Goal: Task Accomplishment & Management: Use online tool/utility

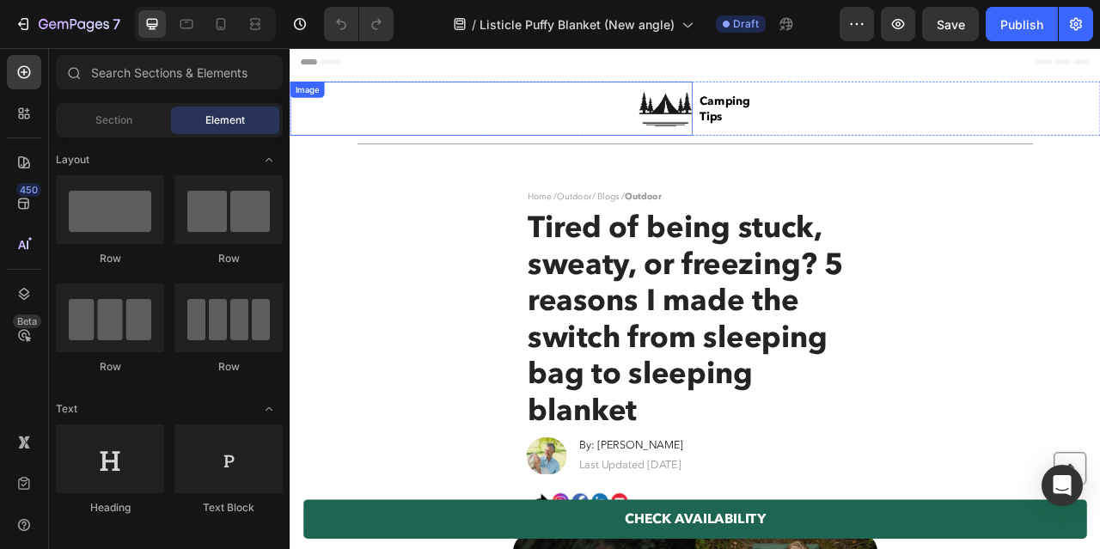
click at [786, 130] on img at bounding box center [767, 124] width 69 height 69
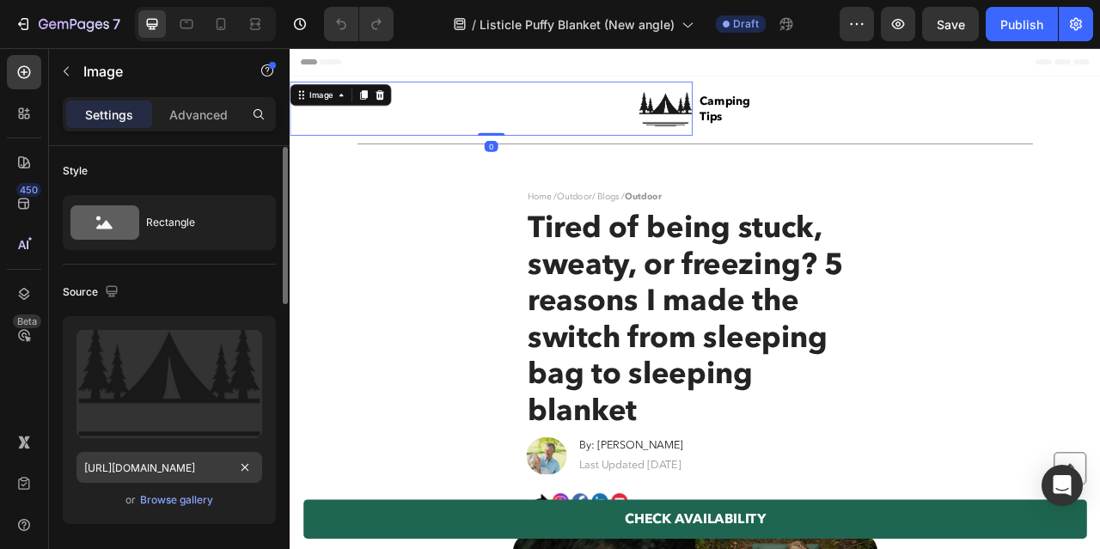
scroll to position [0, 8]
click at [206, 473] on input "https://cdn.shopify.com/s/files/1/0600/9880/5987/files/gempages_539722016786220…" at bounding box center [170, 465] width 186 height 31
click at [214, 33] on div at bounding box center [221, 24] width 28 height 28
type input "50"
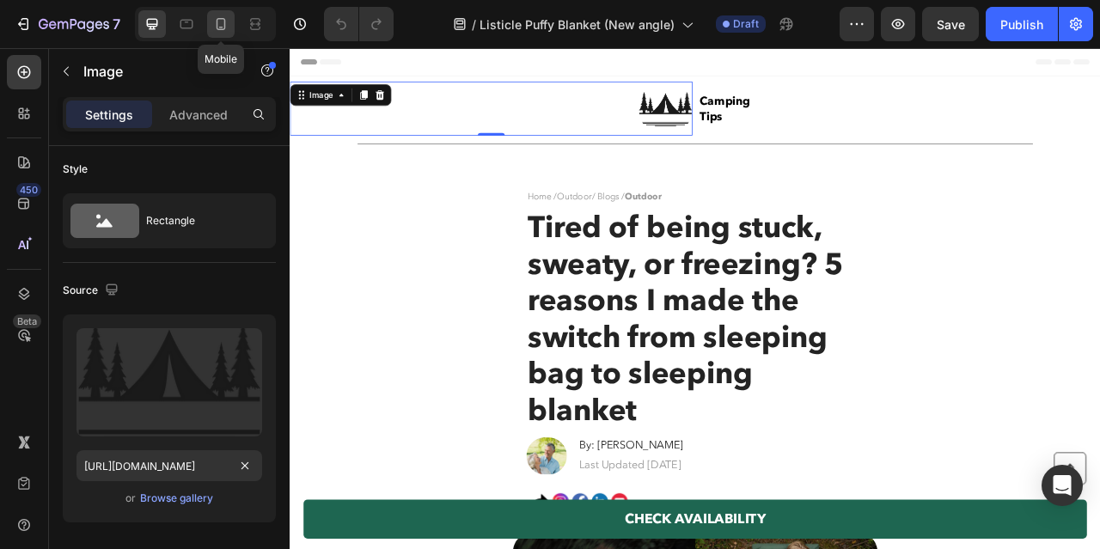
type input "50"
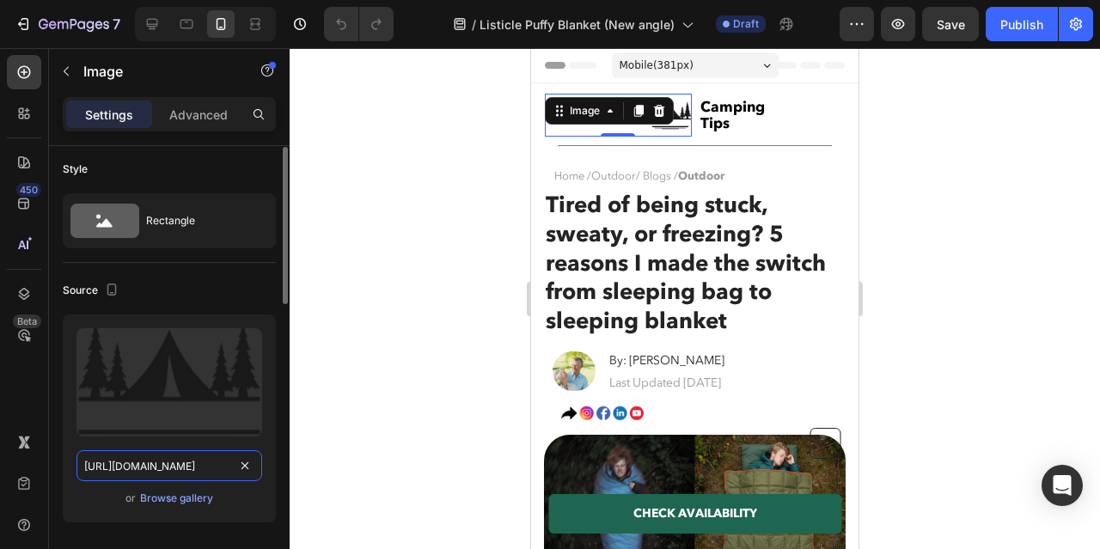
click at [184, 471] on input "https://cdn.shopify.com/s/files/1/0600/9880/5987/files/gempages_539722016786220…" at bounding box center [170, 465] width 186 height 31
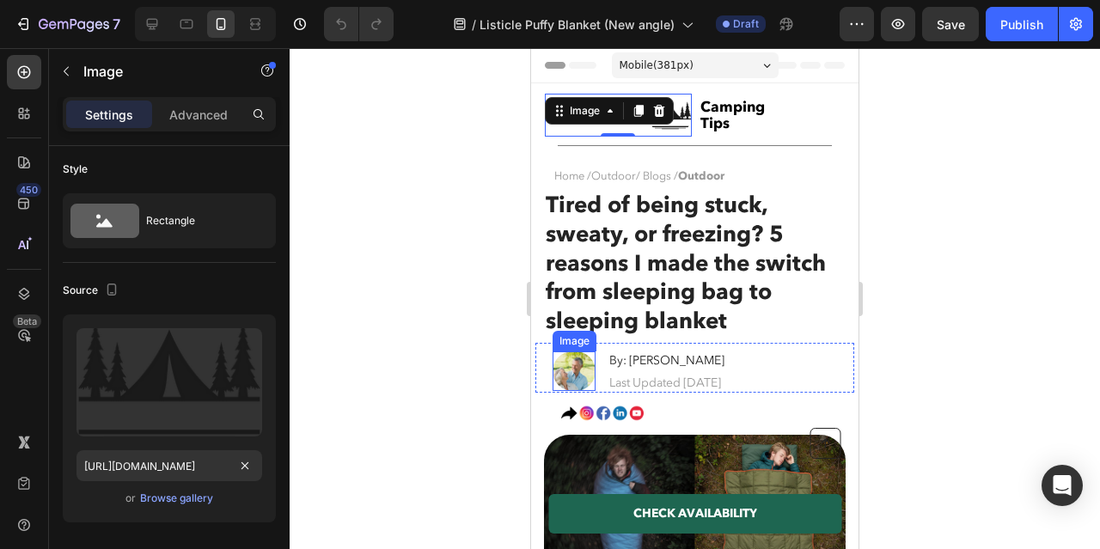
click at [574, 373] on img at bounding box center [574, 372] width 43 height 40
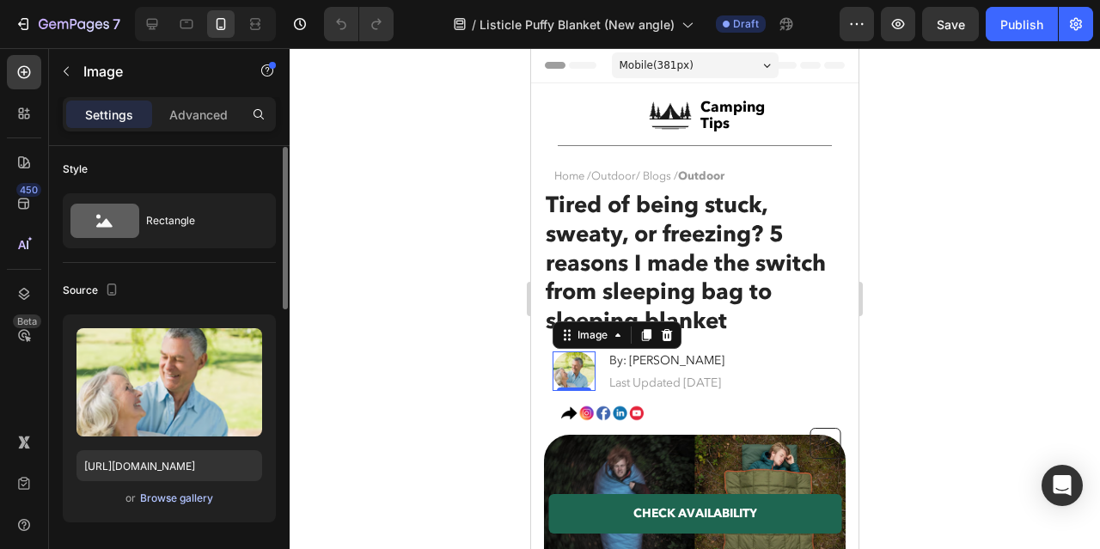
click at [187, 504] on div "Browse gallery" at bounding box center [176, 498] width 73 height 15
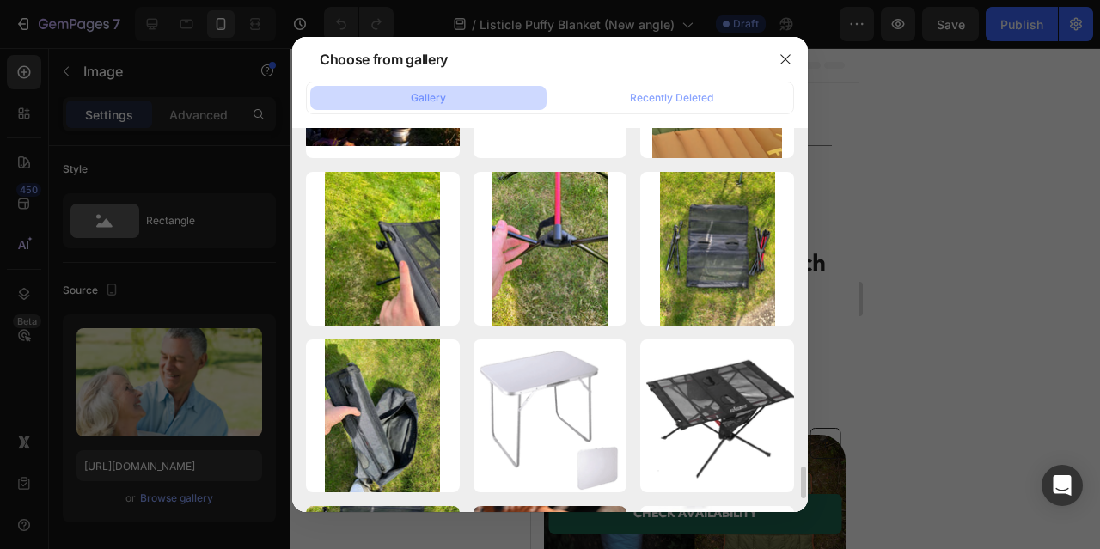
scroll to position [3990, 0]
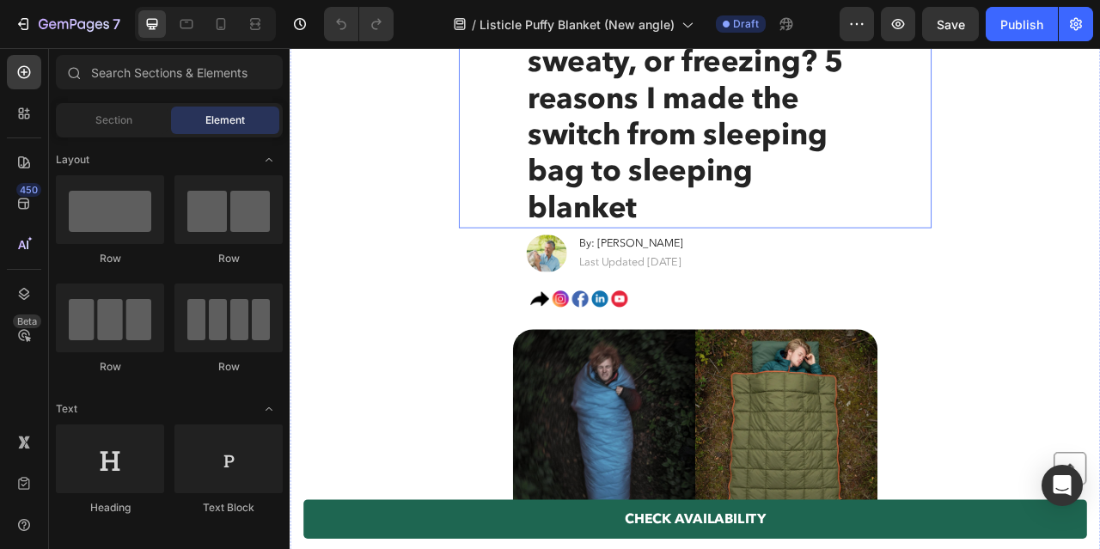
scroll to position [255, 0]
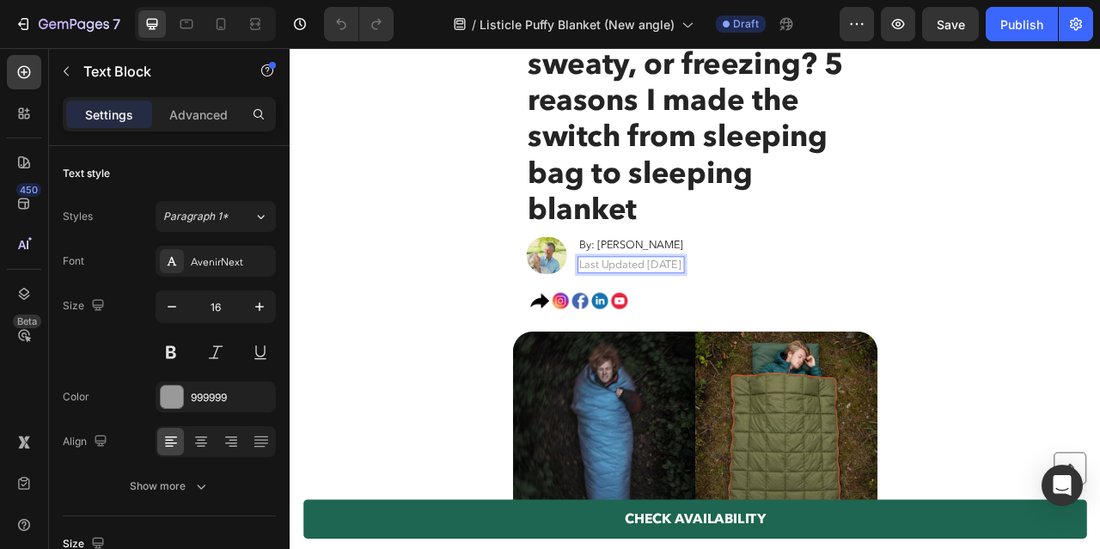
click at [749, 315] on p "Last Updated [DATE]" at bounding box center [724, 324] width 132 height 18
drag, startPoint x: 743, startPoint y: 320, endPoint x: 817, endPoint y: 327, distance: 74.2
click at [790, 327] on p "Last Updated [DATE]" at bounding box center [724, 324] width 132 height 18
click at [746, 320] on p "Last Updated [DATE]" at bounding box center [724, 324] width 132 height 18
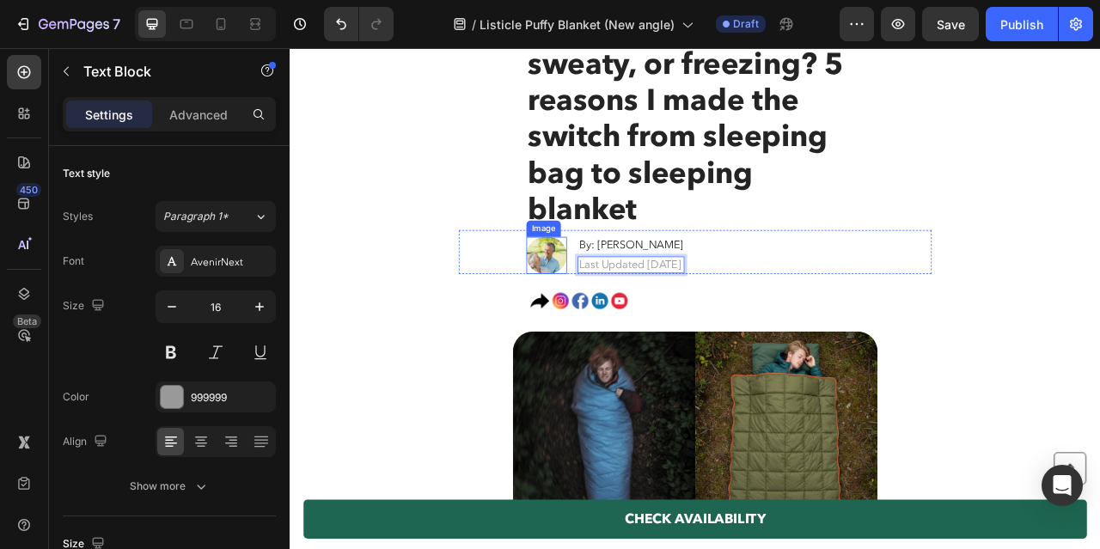
click at [620, 315] on img at bounding box center [617, 311] width 52 height 47
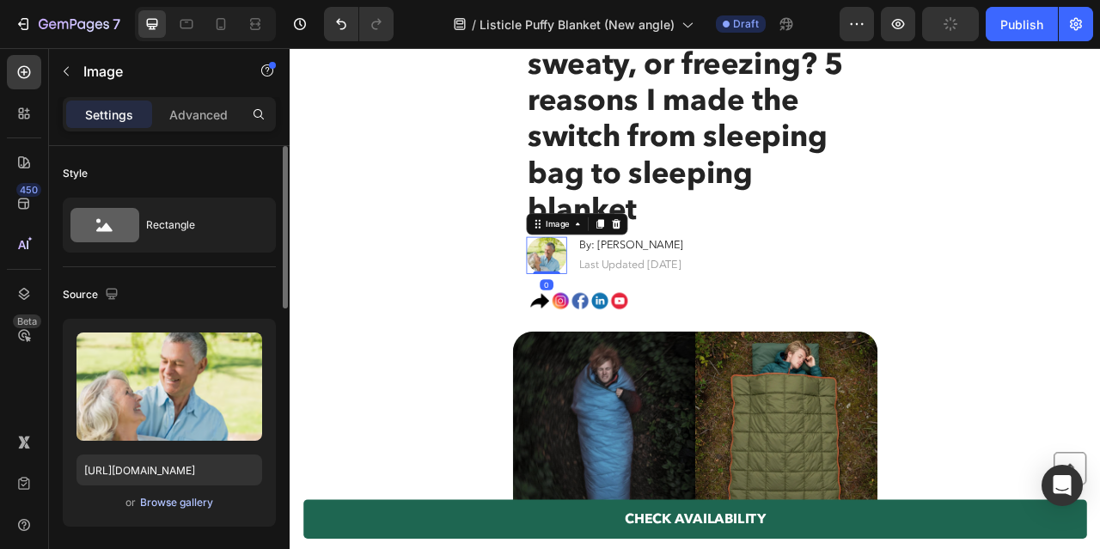
click at [188, 503] on div "Browse gallery" at bounding box center [176, 502] width 73 height 15
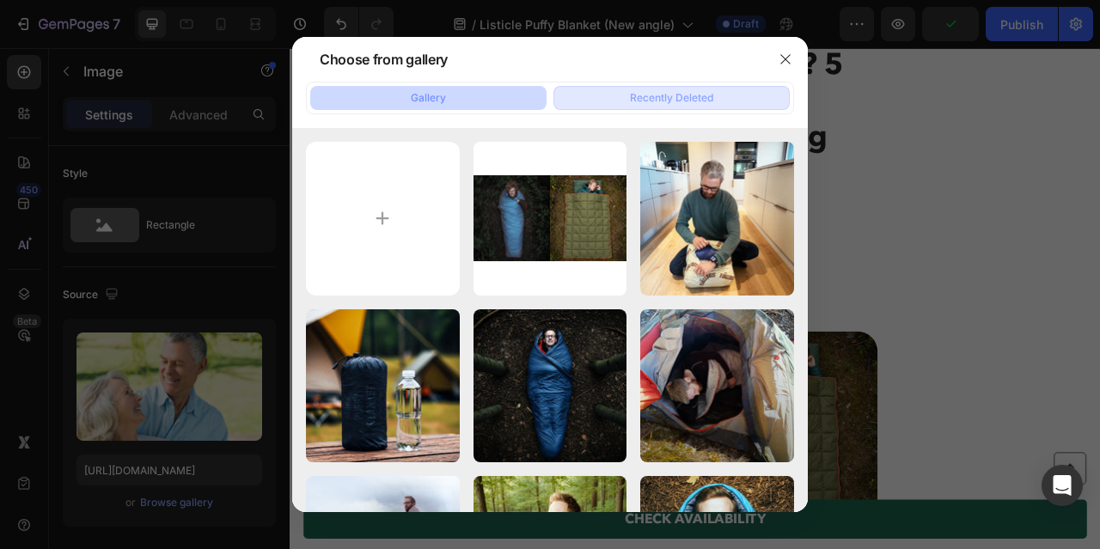
click at [652, 95] on div "Recently Deleted" at bounding box center [671, 97] width 83 height 15
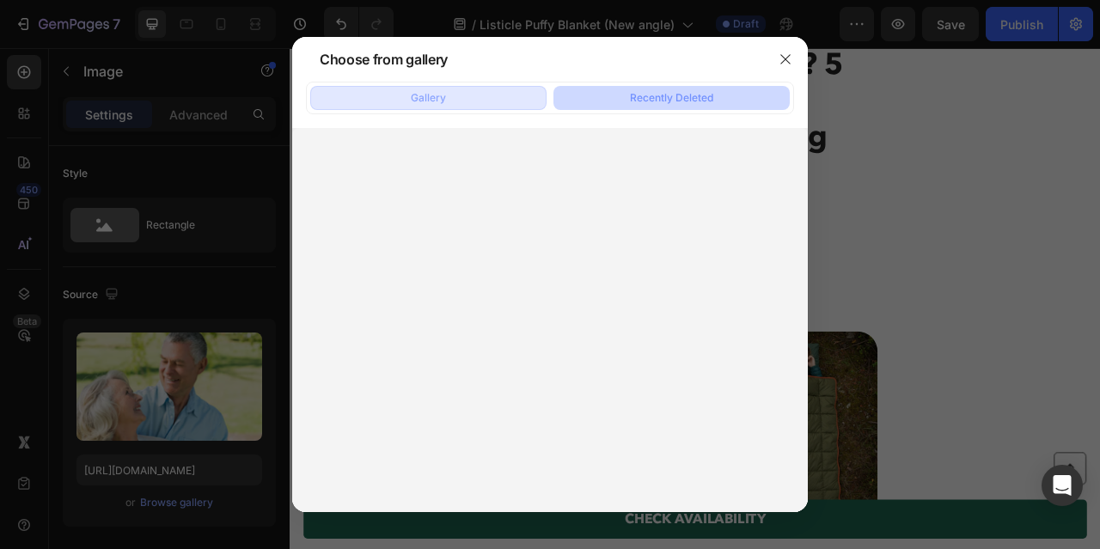
click at [528, 101] on button "Gallery" at bounding box center [428, 98] width 236 height 24
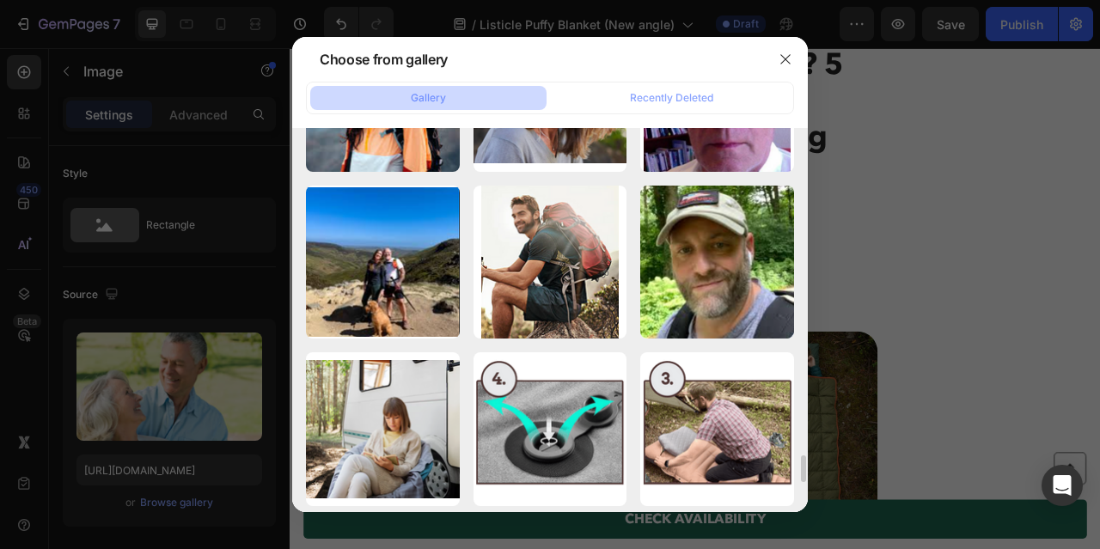
scroll to position [4647, 0]
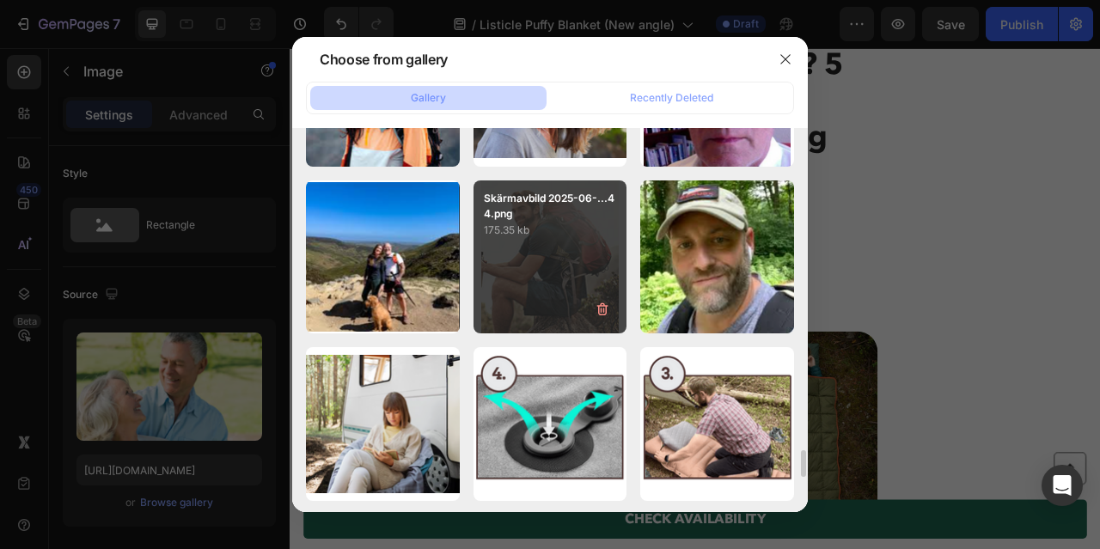
click at [561, 247] on div "Skärmavbild 2025-06-...44.png 175.35 kb" at bounding box center [551, 258] width 154 height 154
type input "[URL][DOMAIN_NAME]"
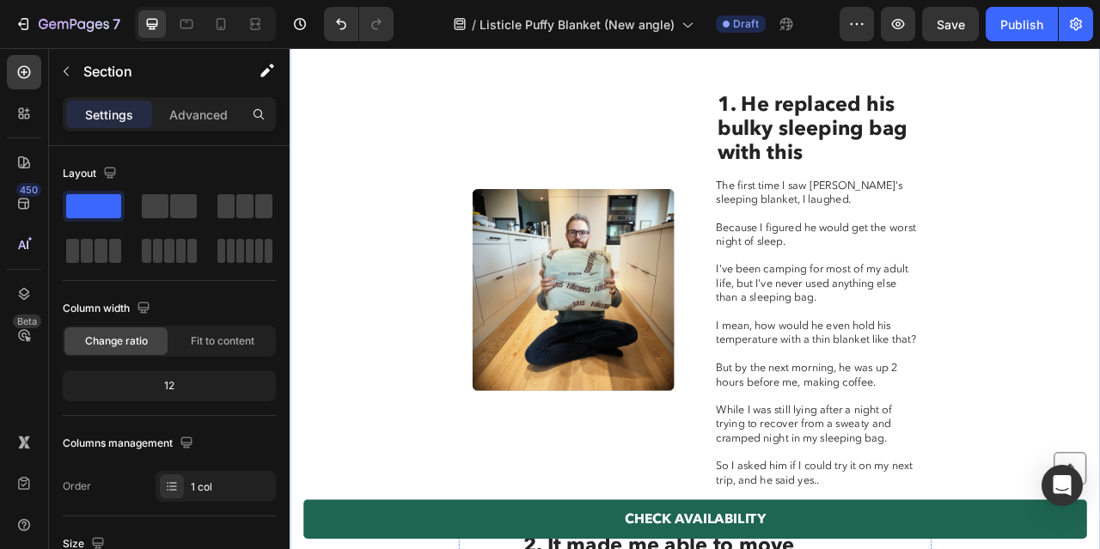
scroll to position [1222, 0]
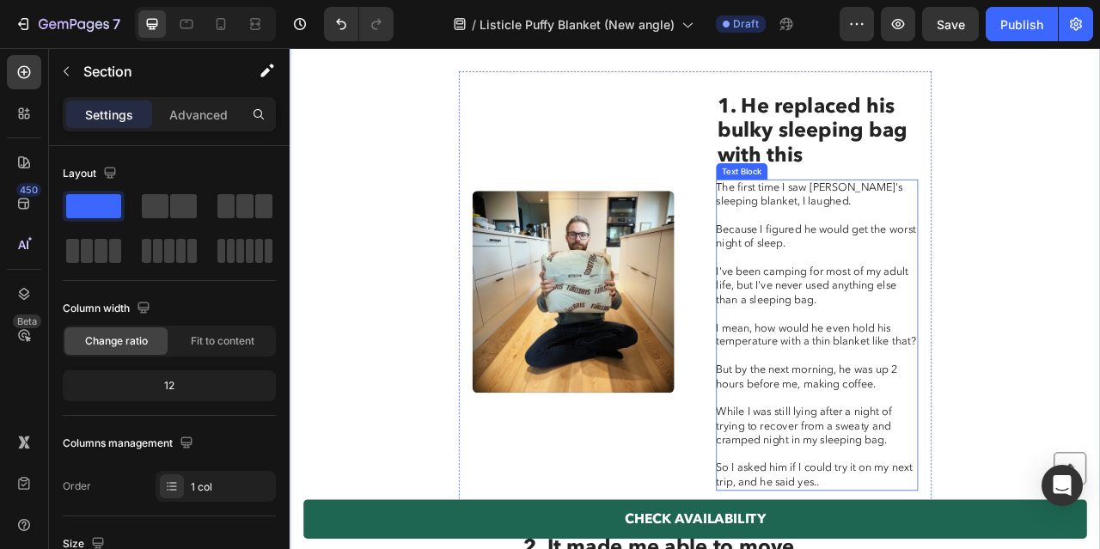
click at [922, 431] on p at bounding box center [959, 440] width 255 height 18
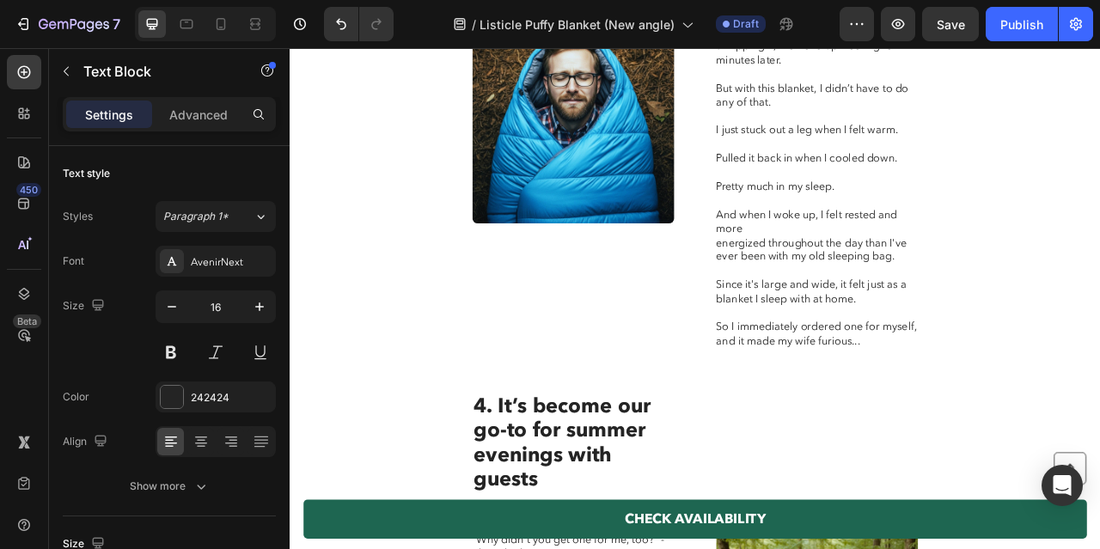
scroll to position [2513, 0]
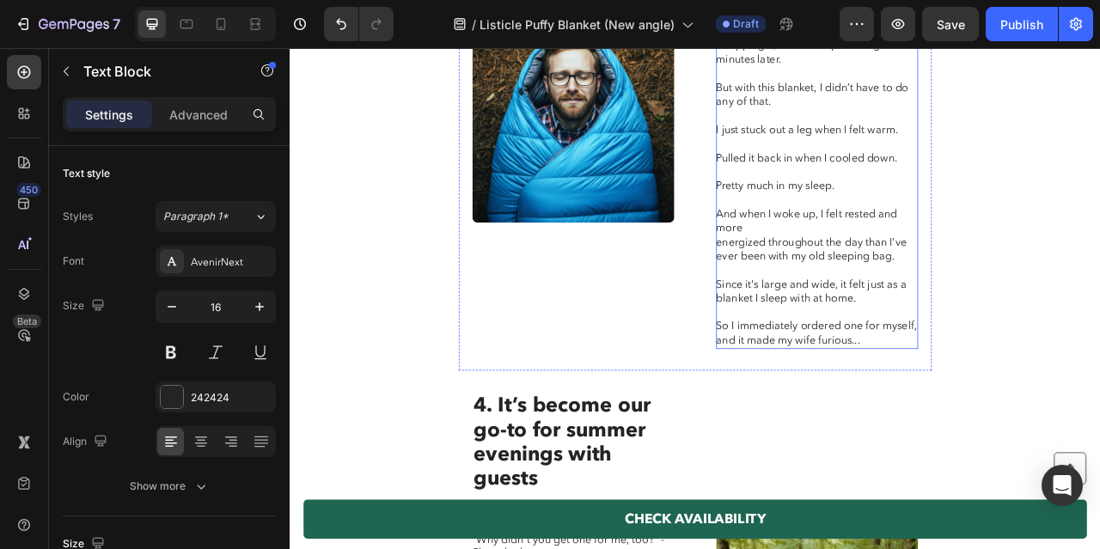
click at [997, 376] on p "Since it's large and wide, it felt just as a blanket I sleep with at home." at bounding box center [959, 358] width 255 height 36
click at [847, 322] on p "energized throughout the day than I've ever been with my old sleeping bag." at bounding box center [959, 304] width 255 height 36
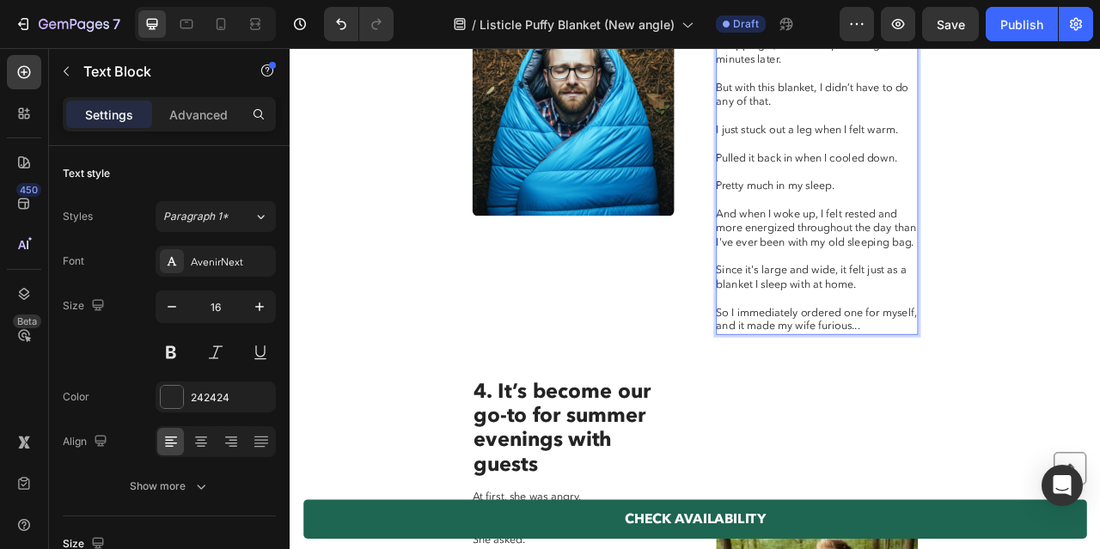
click at [942, 303] on p "And when I woke up, I felt rested and more energized throughout the day than I'…" at bounding box center [959, 276] width 255 height 53
click at [959, 376] on p "Rich Text Editor. Editing area: main" at bounding box center [959, 367] width 255 height 18
click at [936, 358] on p "Since it's large and wide, it felt just as a blanket I sleep with at home." at bounding box center [959, 340] width 255 height 36
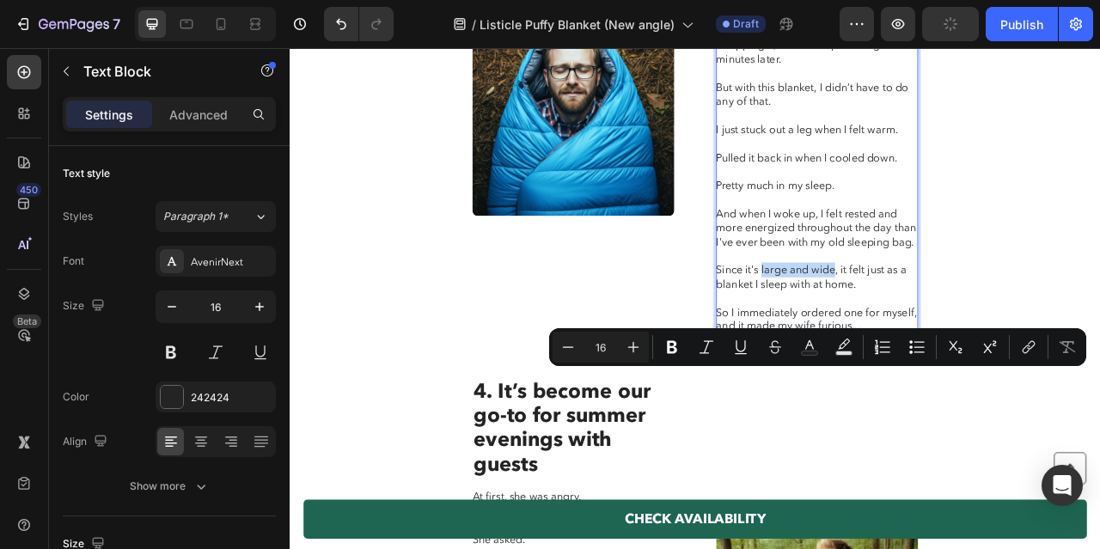
drag, startPoint x: 891, startPoint y: 468, endPoint x: 983, endPoint y: 468, distance: 92.0
click at [983, 358] on p "Since it's large and wide, it felt just as a blanket I sleep with at home." at bounding box center [959, 340] width 255 height 36
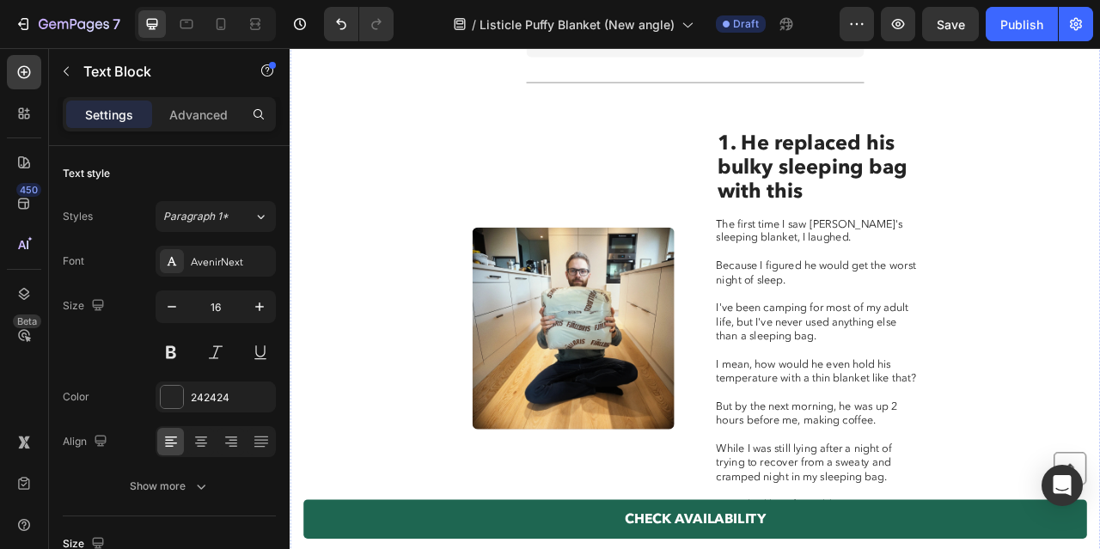
scroll to position [1173, 0]
